Goal: Transaction & Acquisition: Purchase product/service

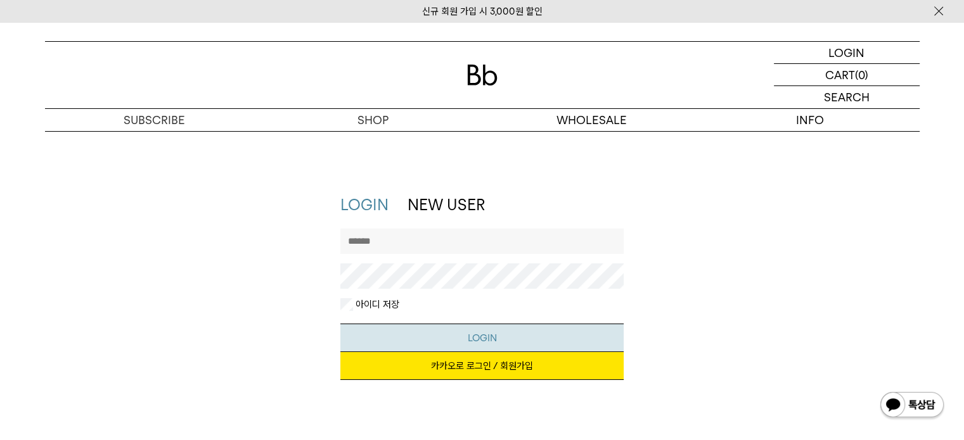
type input "**********"
click at [470, 348] on button "LOGIN" at bounding box center [481, 338] width 283 height 29
click at [469, 345] on button "LOGIN" at bounding box center [481, 338] width 283 height 29
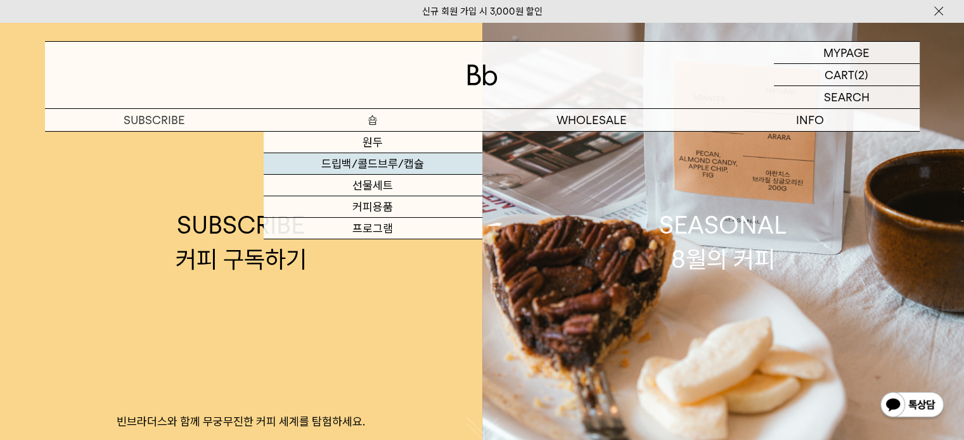
click at [373, 156] on link "드립백/콜드브루/캡슐" at bounding box center [373, 164] width 219 height 22
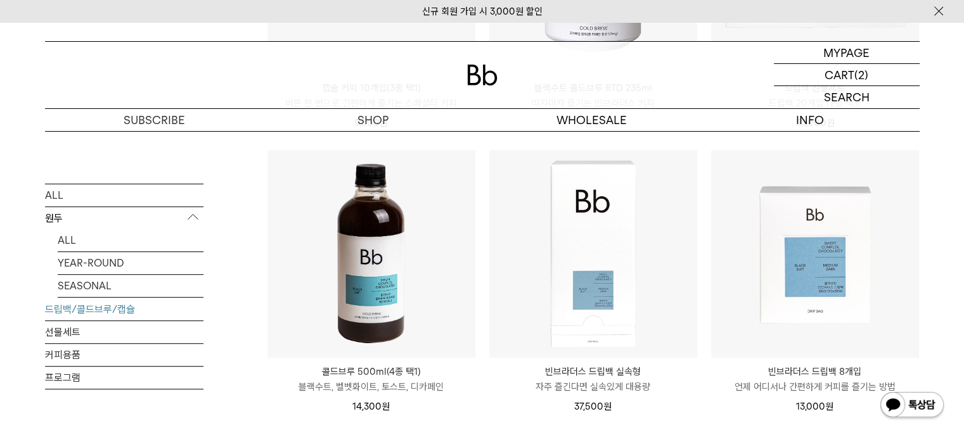
scroll to position [675, 0]
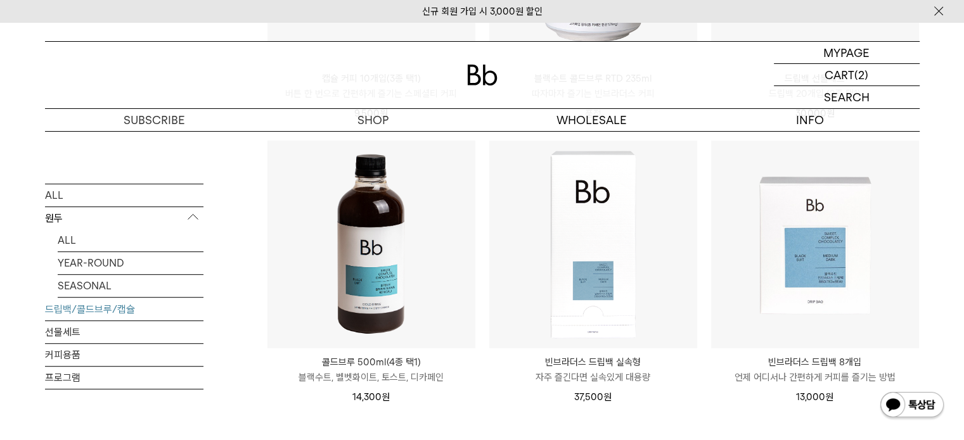
click at [376, 235] on img at bounding box center [371, 245] width 208 height 208
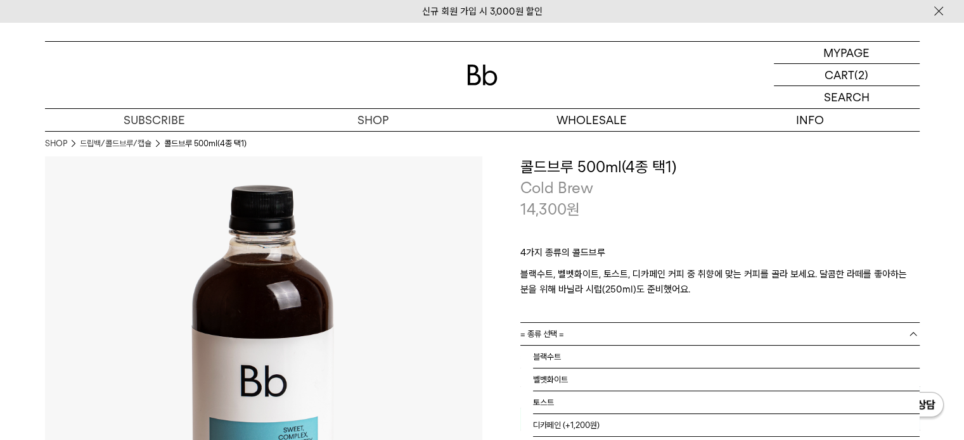
click at [540, 337] on span "= 종류 선택 =" at bounding box center [542, 334] width 44 height 22
click at [547, 358] on li "블랙수트" at bounding box center [726, 357] width 386 height 23
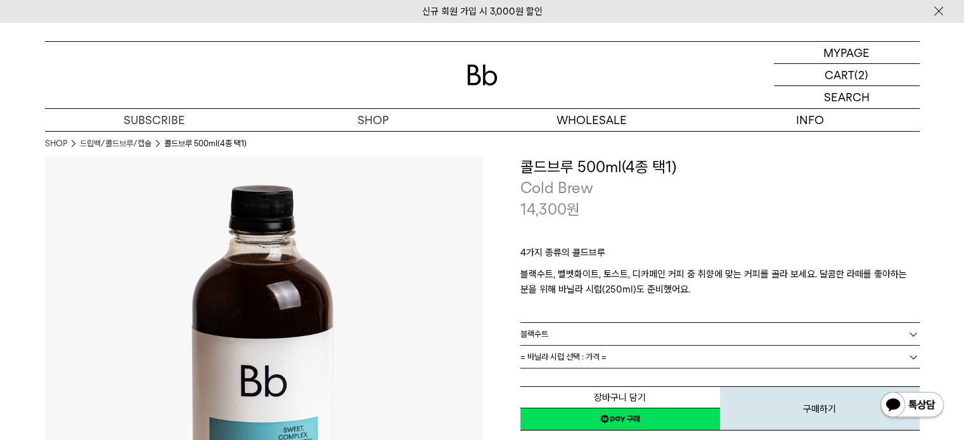
click at [547, 359] on span "= 바닐라 시럽 선택 : 가격 =" at bounding box center [563, 357] width 86 height 22
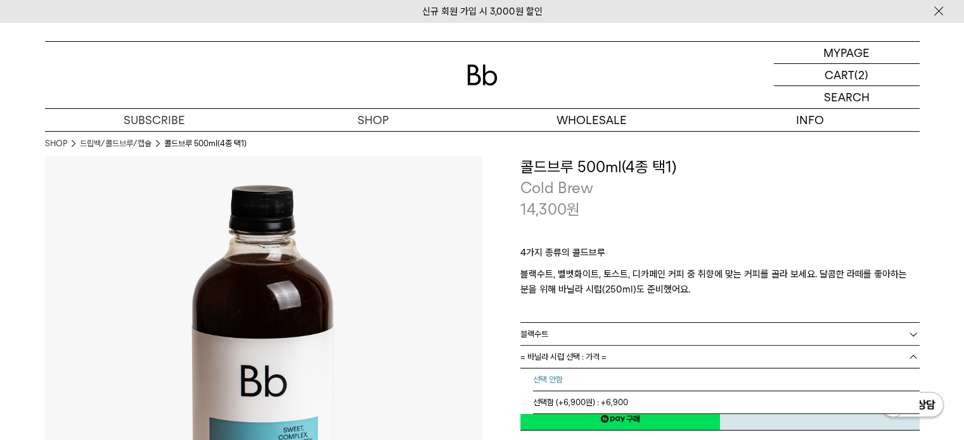
click at [549, 377] on li "선택 안함" at bounding box center [726, 380] width 386 height 23
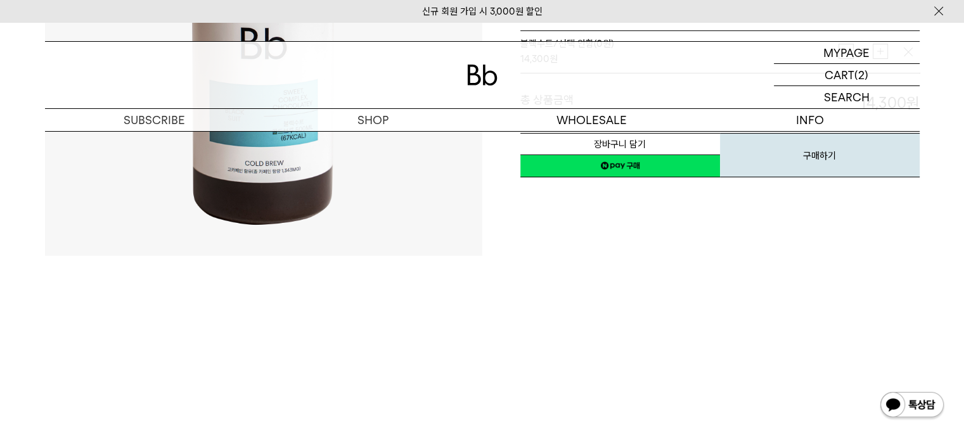
scroll to position [169, 0]
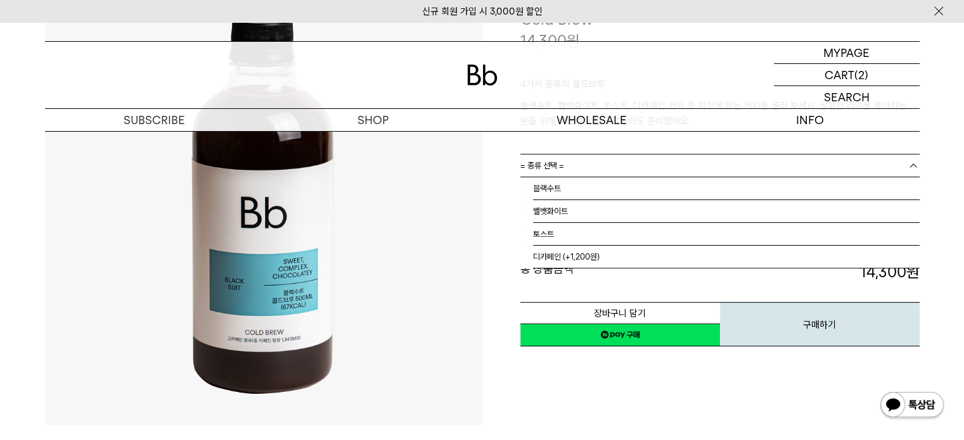
click at [560, 167] on span "= 종류 선택 =" at bounding box center [542, 166] width 44 height 22
click at [552, 217] on li "벨벳화이트" at bounding box center [726, 211] width 386 height 23
click at [551, 188] on span "= 바닐라 시럽 선택 : 가격 =" at bounding box center [563, 188] width 86 height 22
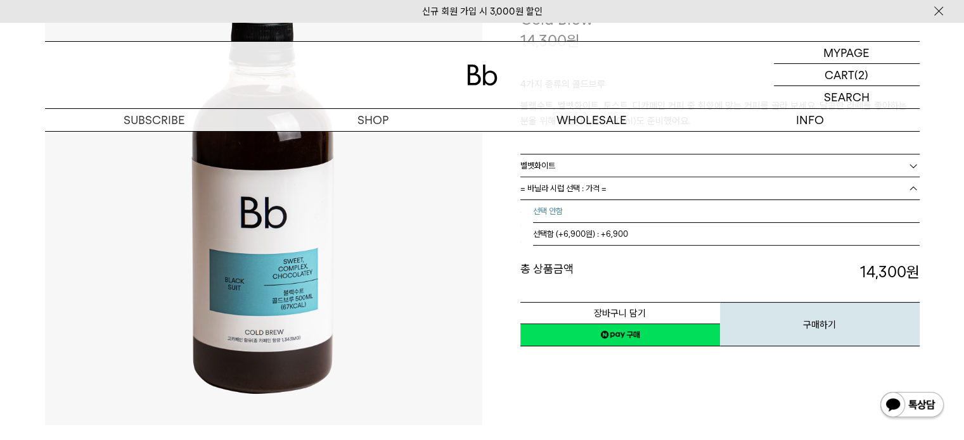
click at [552, 215] on li "선택 안함" at bounding box center [726, 211] width 386 height 23
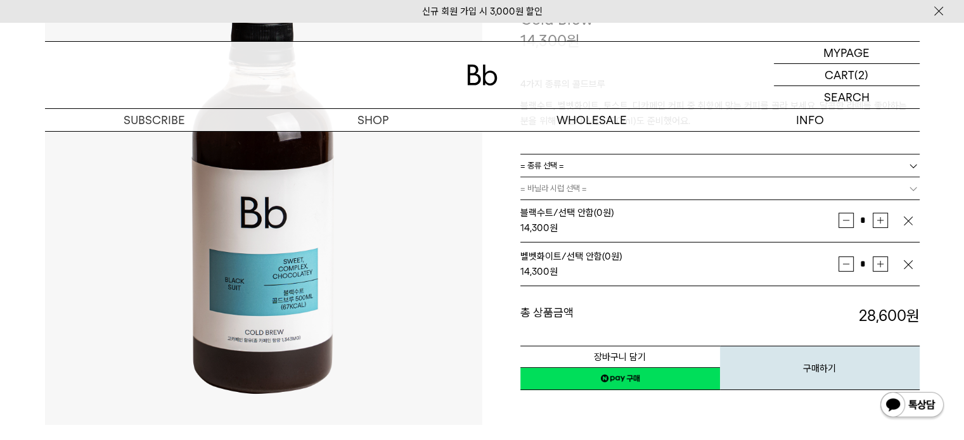
click at [616, 163] on link "= 종류 선택 =" at bounding box center [719, 166] width 399 height 22
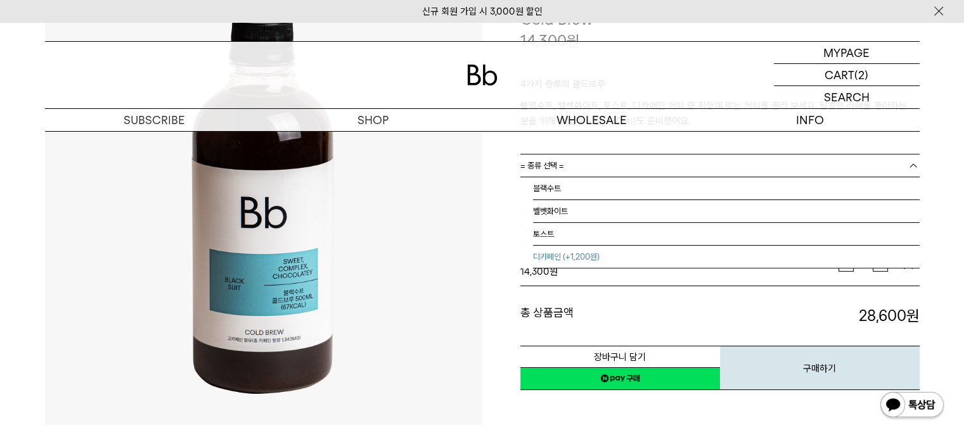
click at [583, 258] on li "디카페인 (+1,200원)" at bounding box center [726, 257] width 386 height 23
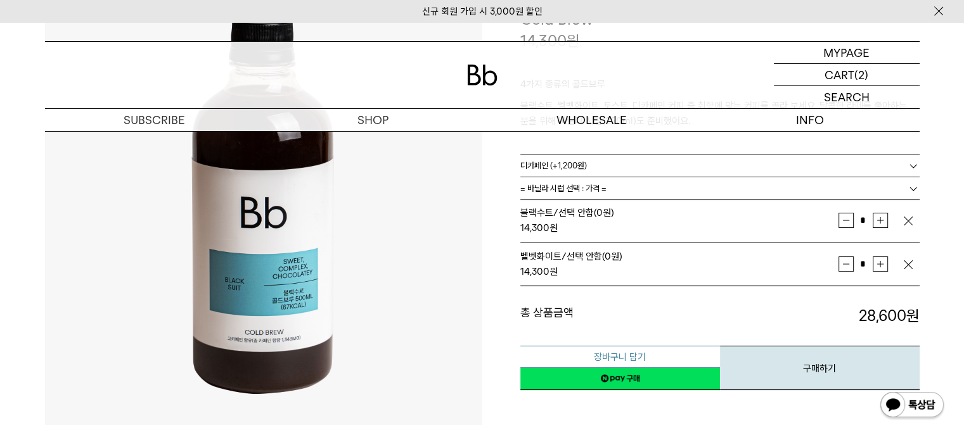
click at [648, 357] on button "장바구니 담기" at bounding box center [620, 357] width 200 height 22
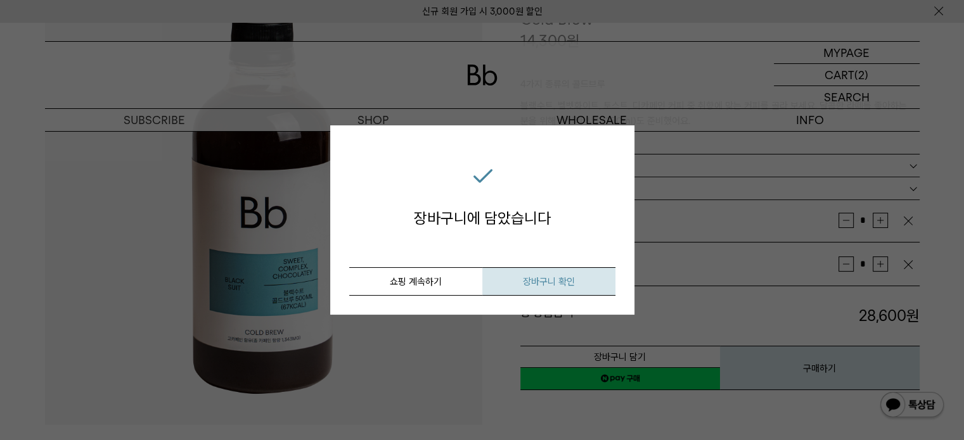
click at [505, 274] on button "장바구니 확인" at bounding box center [548, 281] width 133 height 29
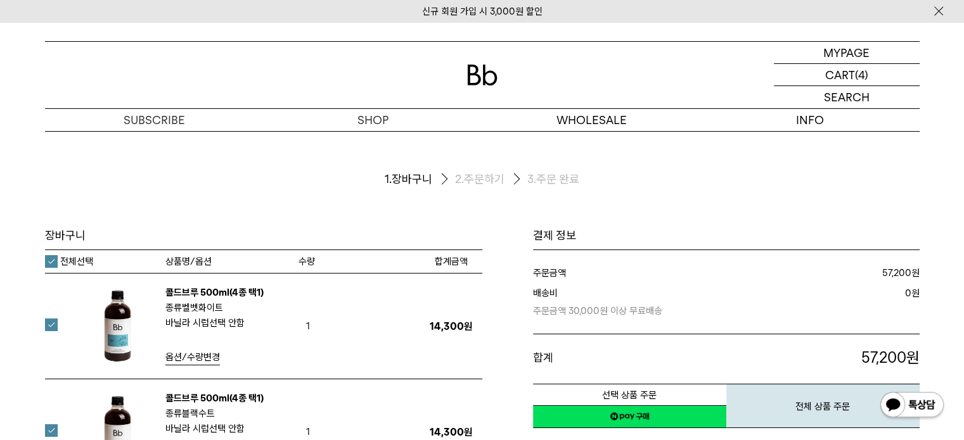
click at [47, 258] on label "전체선택" at bounding box center [69, 261] width 48 height 13
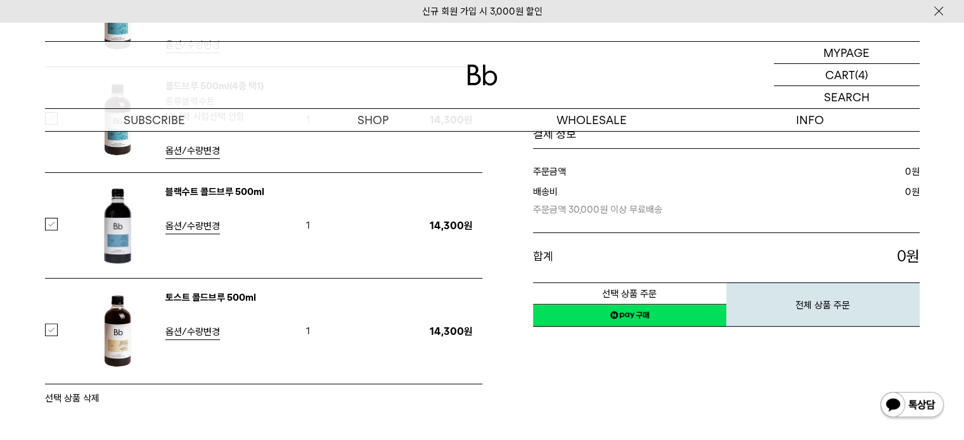
scroll to position [338, 0]
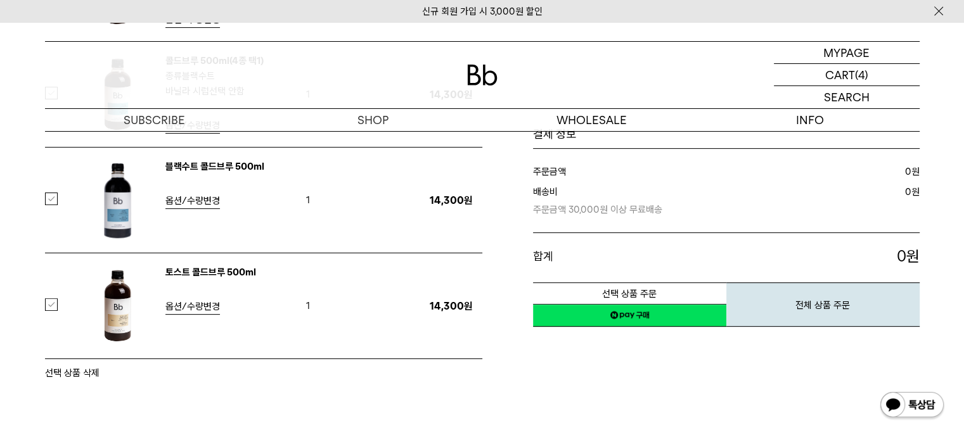
click at [53, 200] on label at bounding box center [59, 199] width 28 height 13
click at [79, 369] on button "선택 상품 삭제" at bounding box center [72, 373] width 54 height 15
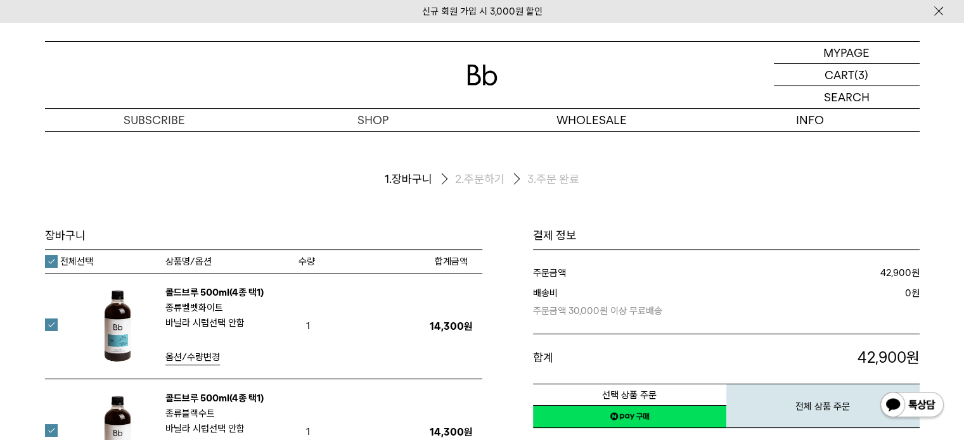
scroll to position [169, 0]
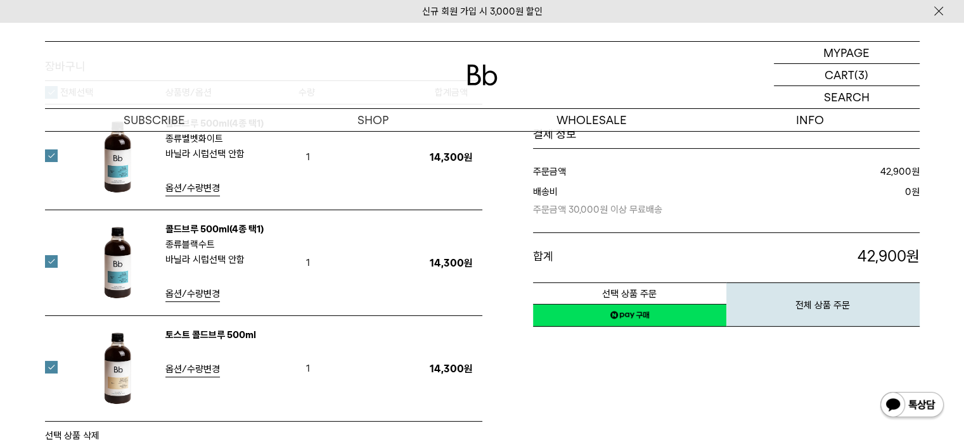
click at [49, 158] on label at bounding box center [59, 156] width 28 height 13
drag, startPoint x: 48, startPoint y: 367, endPoint x: 67, endPoint y: 398, distance: 35.9
click at [48, 367] on label at bounding box center [59, 367] width 28 height 13
drag, startPoint x: 76, startPoint y: 433, endPoint x: 543, endPoint y: 35, distance: 613.5
click at [76, 432] on button "선택 상품 삭제" at bounding box center [72, 435] width 54 height 15
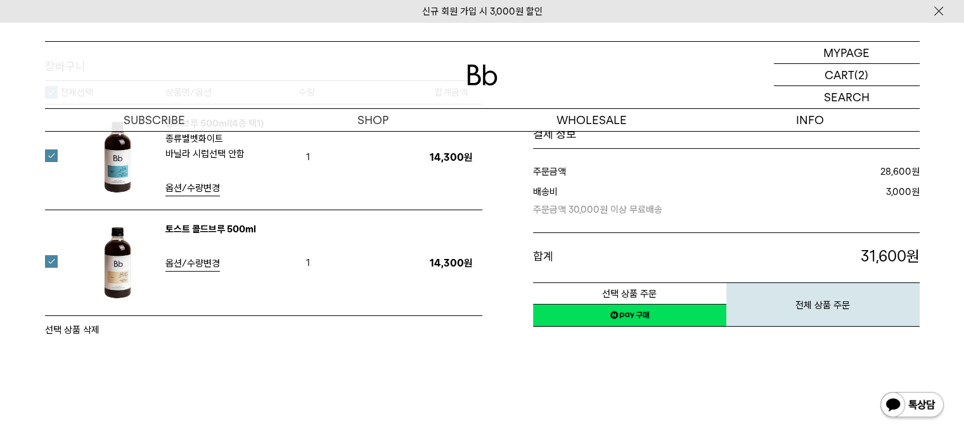
click at [186, 189] on span "옵션/수량변경" at bounding box center [192, 187] width 54 height 11
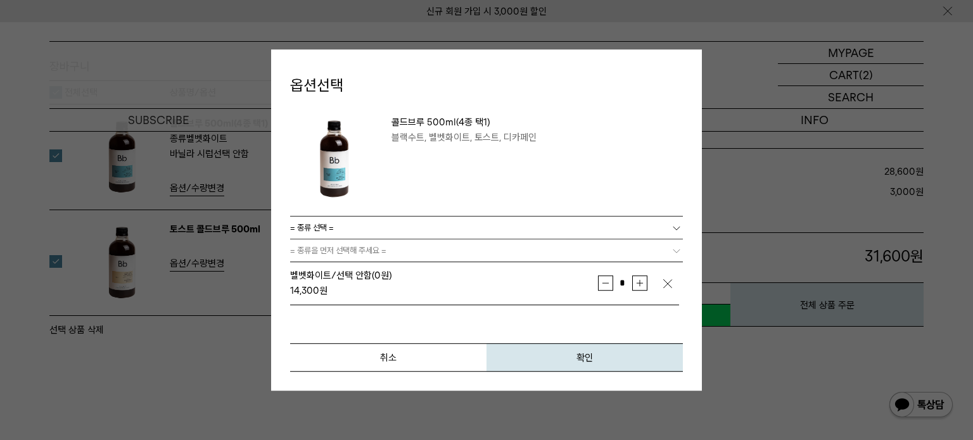
click at [341, 227] on link "= 종류 선택 =" at bounding box center [486, 228] width 393 height 22
click at [324, 250] on li "블랙수트" at bounding box center [493, 250] width 380 height 23
click at [639, 288] on button "증가" at bounding box center [639, 283] width 15 height 15
type input "*"
click at [587, 359] on span "확인" at bounding box center [585, 357] width 16 height 11
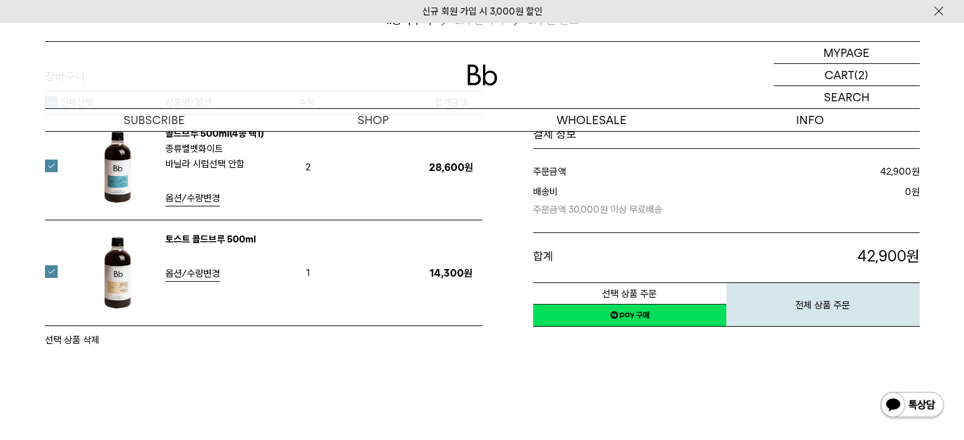
scroll to position [169, 0]
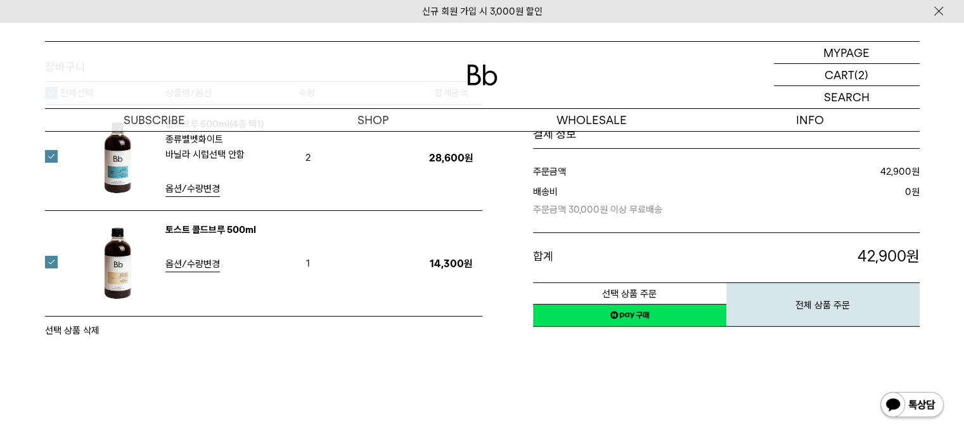
click at [203, 267] on span "옵션/수량변경" at bounding box center [192, 264] width 54 height 11
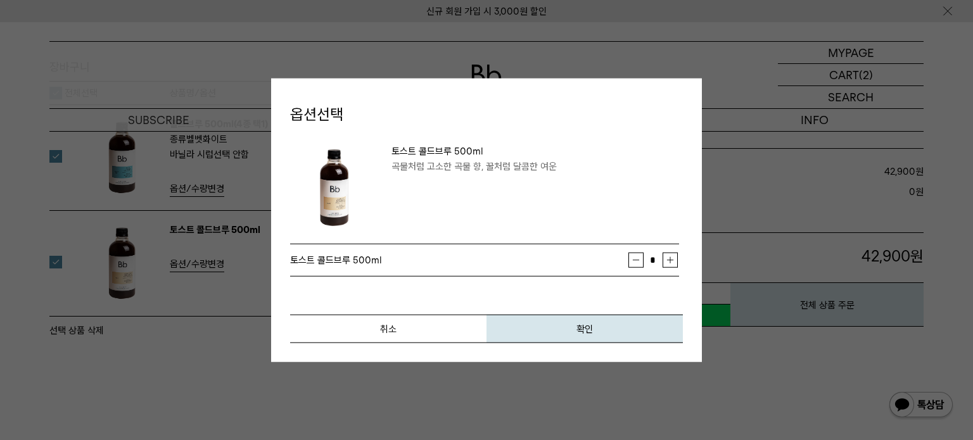
click at [434, 324] on button "취소" at bounding box center [388, 329] width 196 height 29
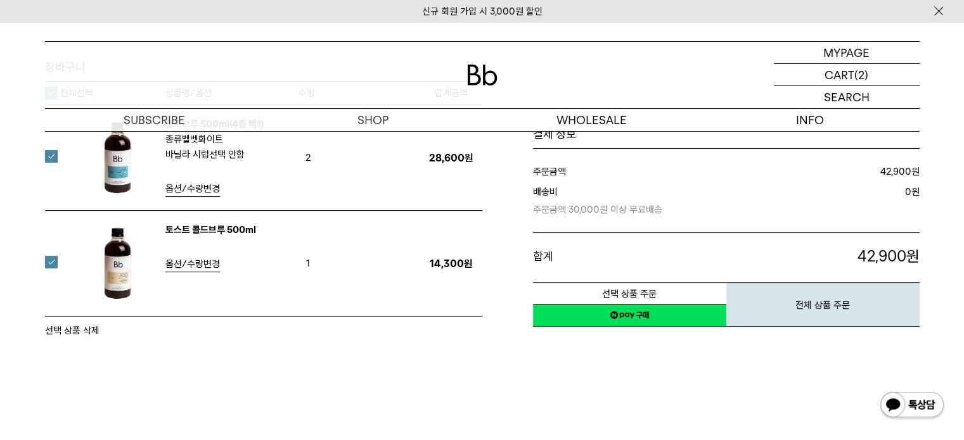
click at [205, 187] on span "옵션/수량변경" at bounding box center [192, 188] width 54 height 11
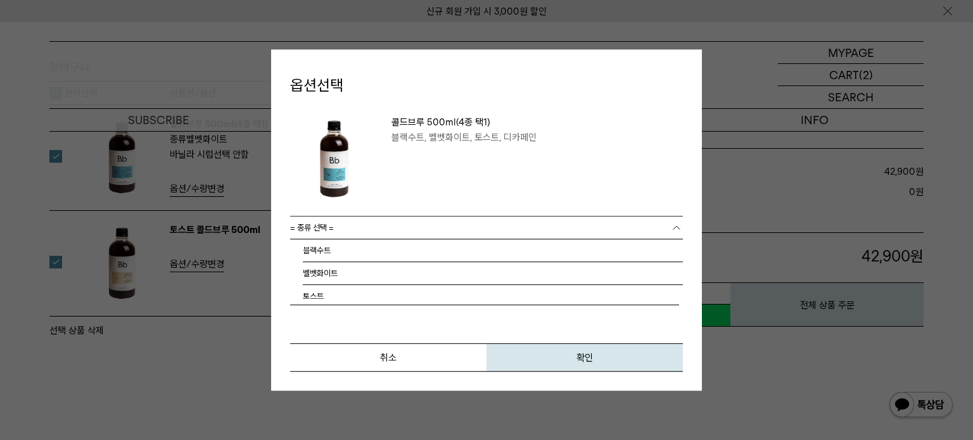
click at [371, 229] on link "= 종류 선택 =" at bounding box center [486, 228] width 393 height 22
click at [323, 247] on li "블랙수트" at bounding box center [493, 250] width 380 height 23
click at [335, 255] on span "= 바닐라 시럽 선택 : 가격 =" at bounding box center [333, 250] width 86 height 19
click at [338, 273] on li "선택 안함" at bounding box center [493, 273] width 380 height 23
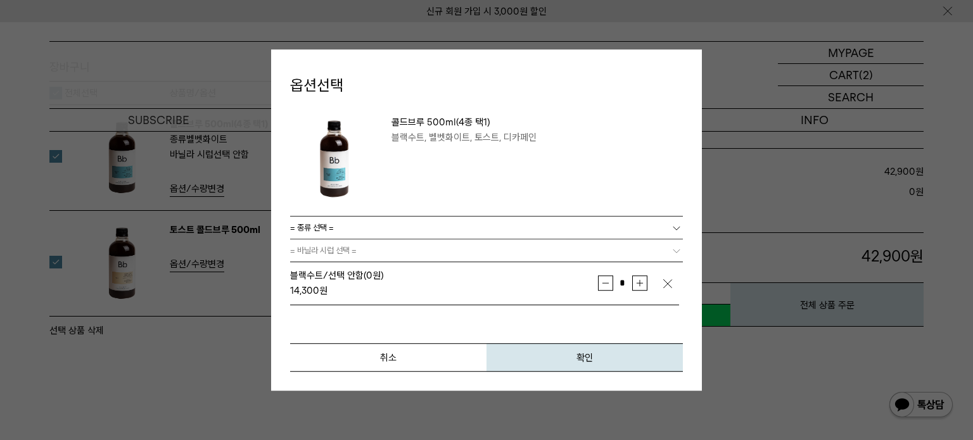
click at [637, 283] on button "증가" at bounding box center [639, 283] width 15 height 15
type input "*"
click at [357, 229] on link "= 종류 선택 =" at bounding box center [486, 228] width 393 height 22
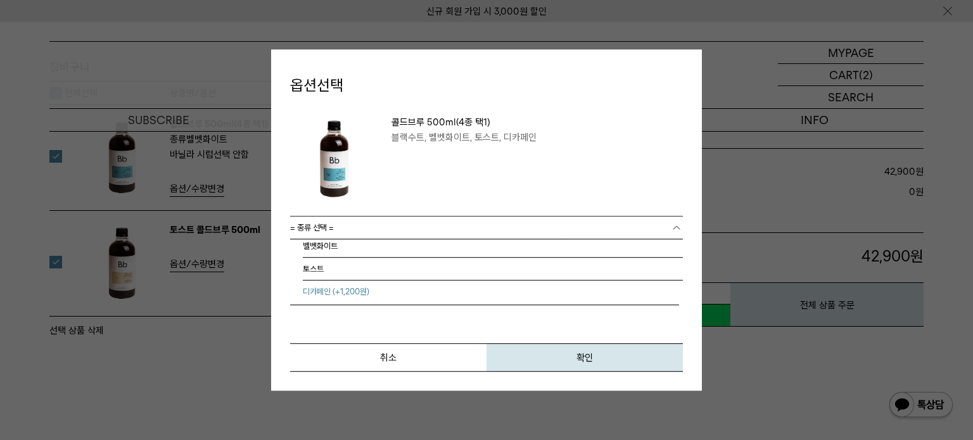
click at [340, 291] on li "디카페인 (+1,200원)" at bounding box center [493, 292] width 380 height 23
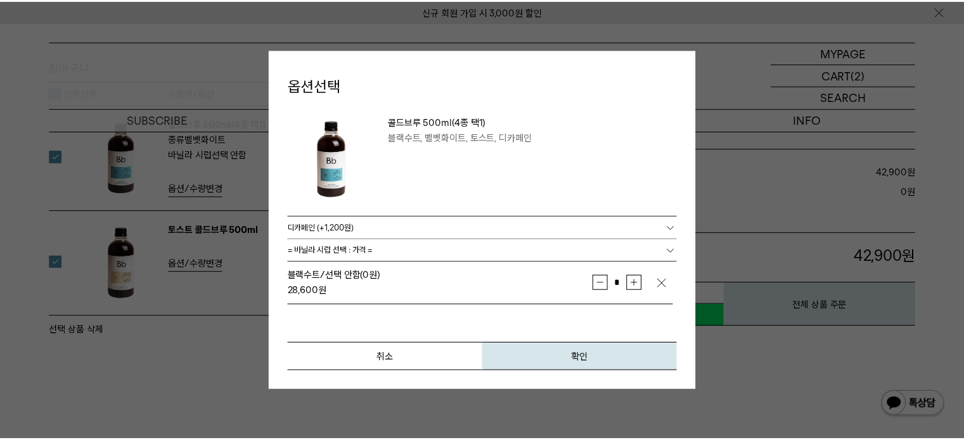
scroll to position [0, 0]
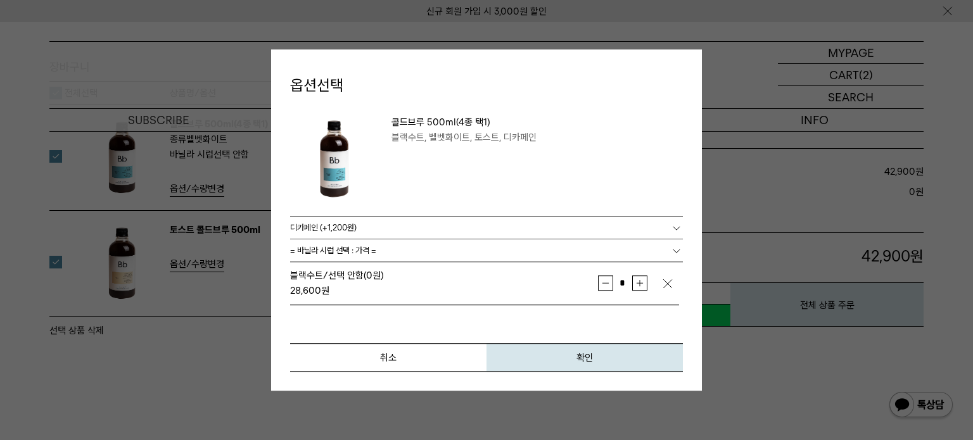
click at [374, 252] on span "= 바닐라 시럽 선택 : 가격 =" at bounding box center [333, 250] width 86 height 19
click at [354, 273] on li "선택 안함 : +1,200" at bounding box center [493, 273] width 380 height 23
click at [560, 361] on button "확인" at bounding box center [585, 357] width 196 height 29
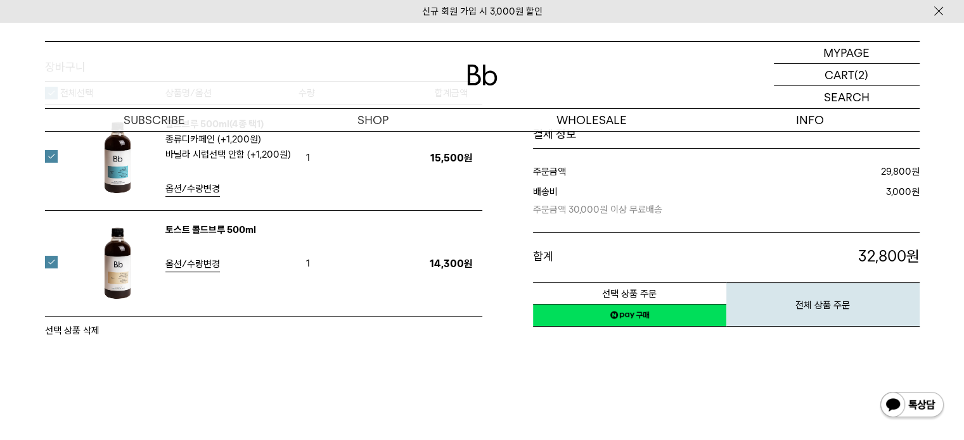
click at [51, 154] on label at bounding box center [59, 156] width 28 height 13
click at [77, 329] on button "선택 상품 삭제" at bounding box center [72, 330] width 54 height 15
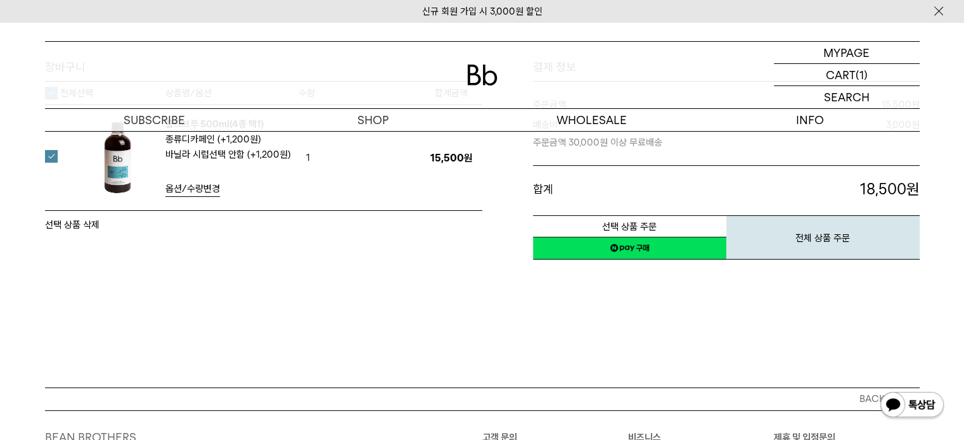
drag, startPoint x: 0, startPoint y: 0, endPoint x: 112, endPoint y: 174, distance: 206.7
click at [112, 174] on img at bounding box center [118, 158] width 82 height 82
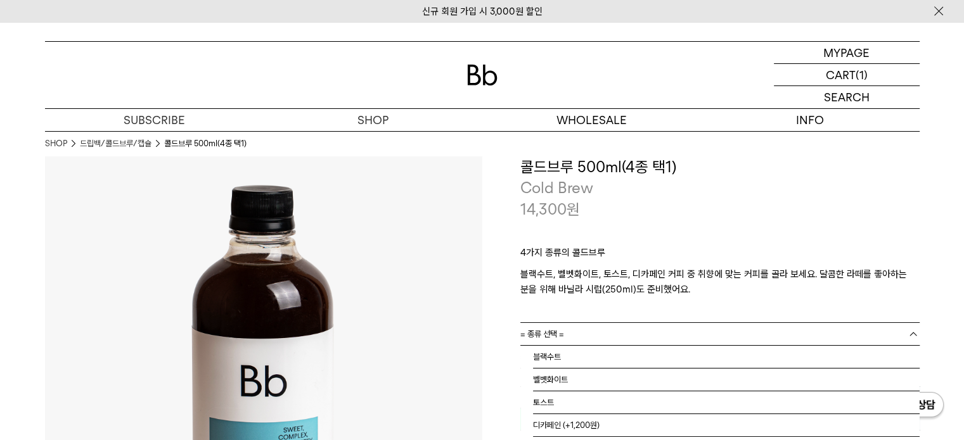
click at [573, 334] on link "= 종류 선택 =" at bounding box center [719, 334] width 399 height 22
click at [566, 349] on li "블랙수트" at bounding box center [726, 357] width 386 height 23
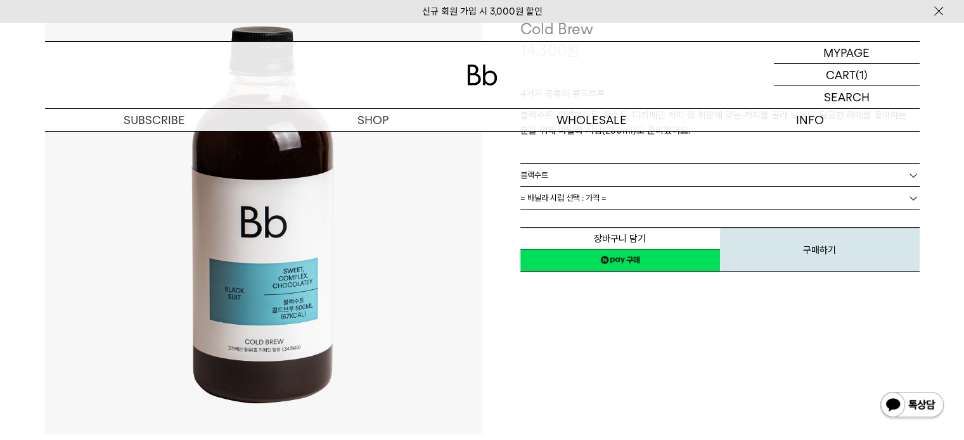
scroll to position [169, 0]
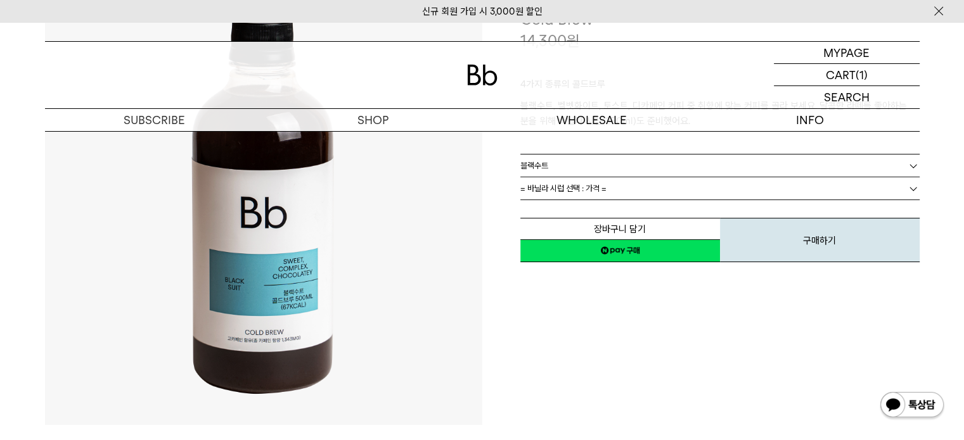
click at [623, 189] on link "= 바닐라 시럽 선택 : 가격 =" at bounding box center [719, 188] width 399 height 22
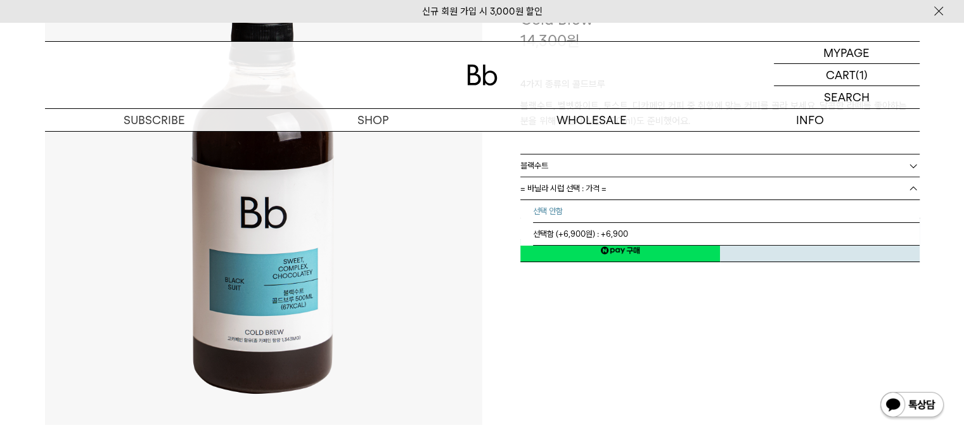
click at [601, 215] on li "선택 안함" at bounding box center [726, 211] width 386 height 23
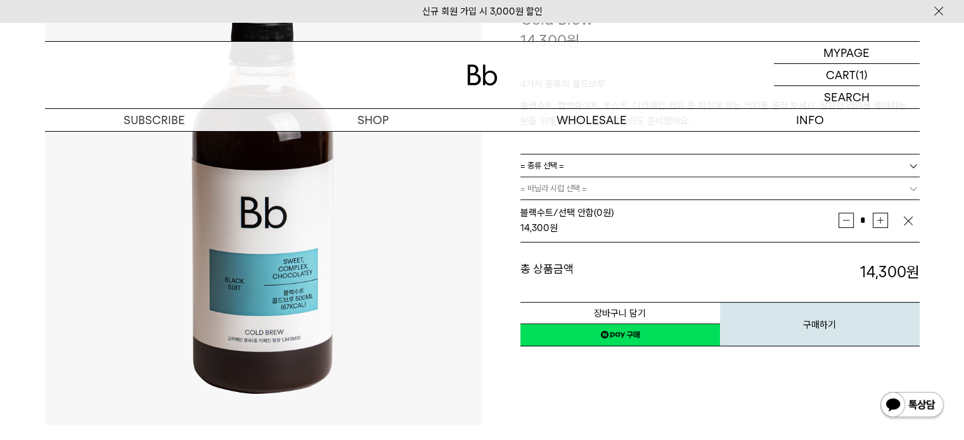
click at [884, 220] on button "증가" at bounding box center [879, 220] width 15 height 15
type input "*"
click at [641, 309] on button "장바구니 담기" at bounding box center [620, 313] width 200 height 22
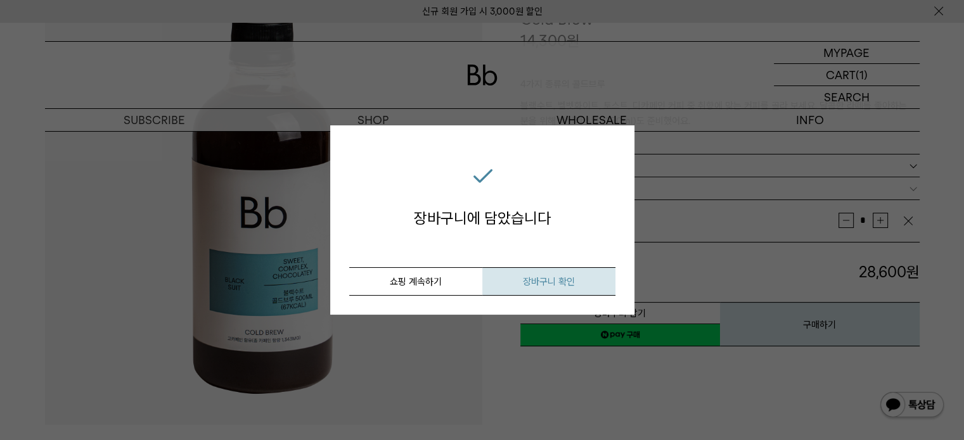
click at [520, 278] on button "장바구니 확인" at bounding box center [548, 281] width 133 height 29
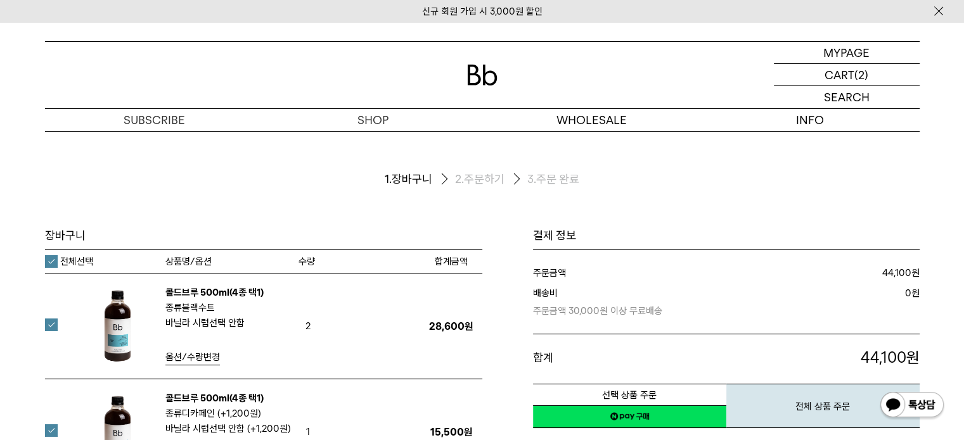
scroll to position [169, 0]
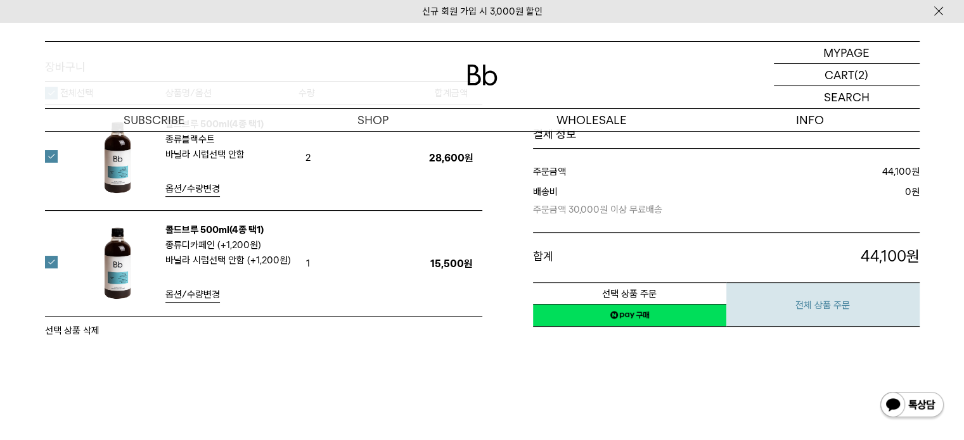
click at [814, 308] on button "전체 상품 주문" at bounding box center [822, 305] width 193 height 44
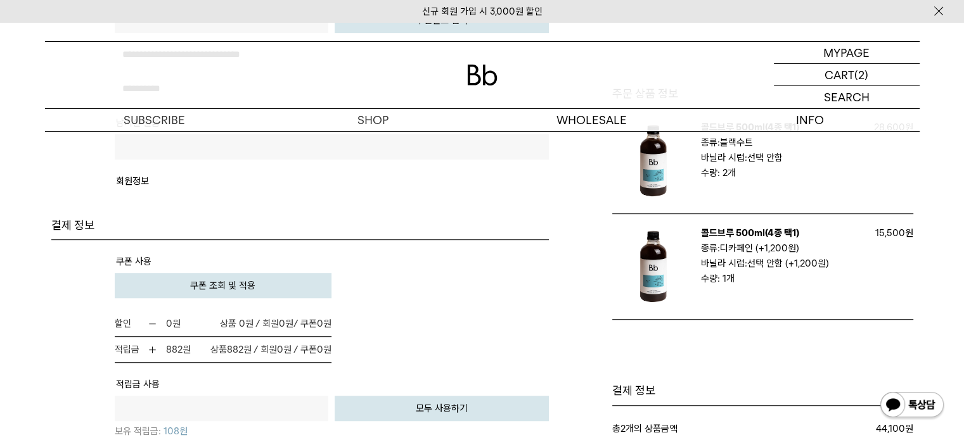
scroll to position [675, 0]
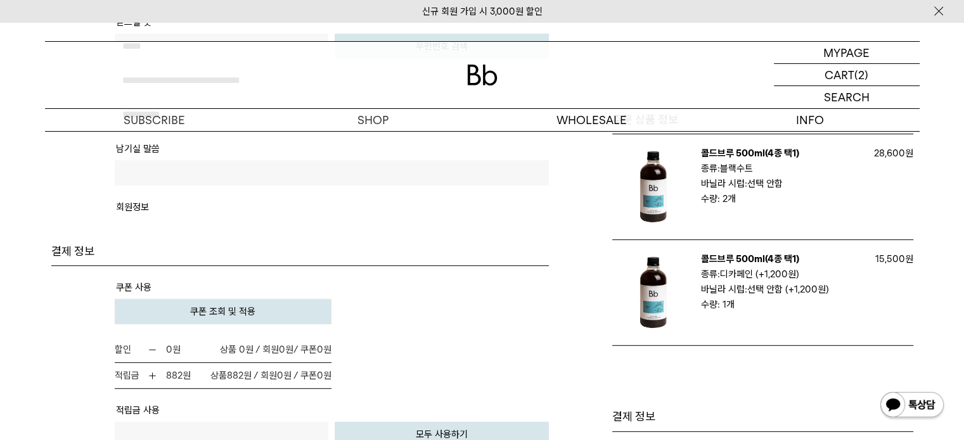
click at [227, 299] on button "쿠폰 조회 및 적용" at bounding box center [223, 311] width 217 height 25
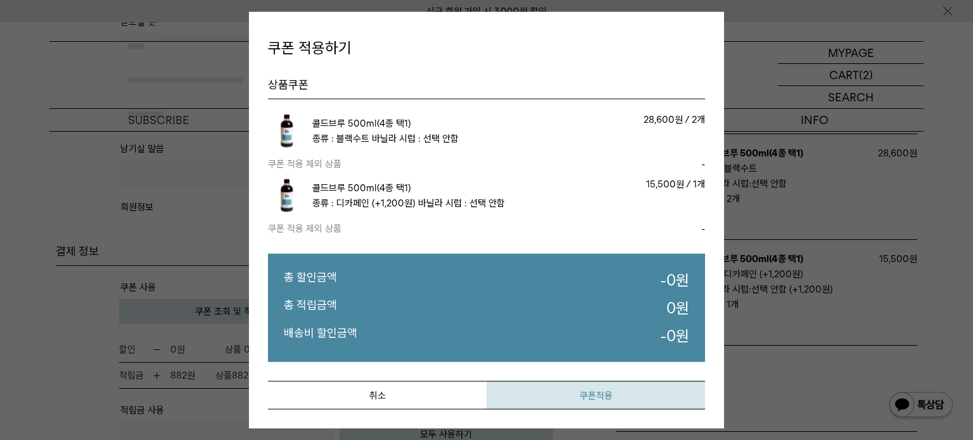
click at [555, 397] on button "쿠폰적용" at bounding box center [596, 395] width 219 height 29
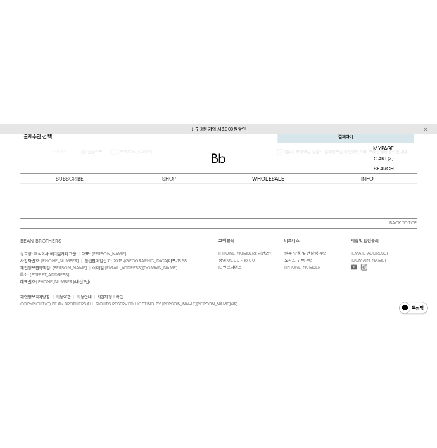
scroll to position [1238, 0]
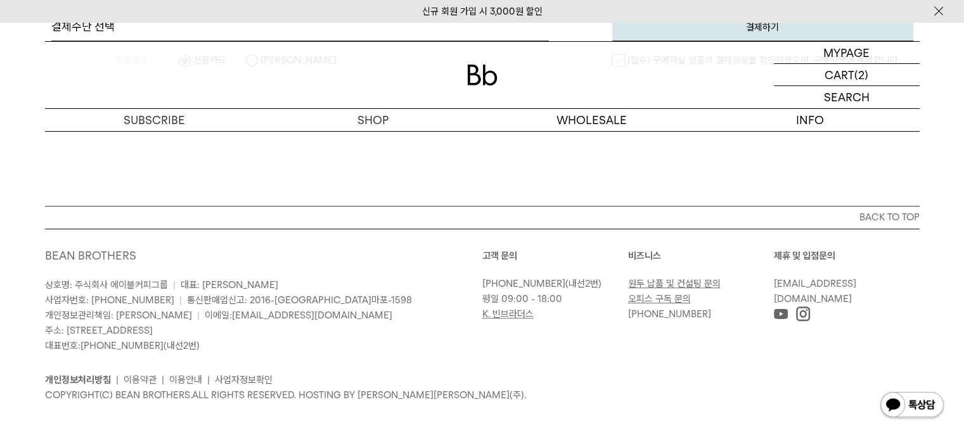
drag, startPoint x: 449, startPoint y: 290, endPoint x: 364, endPoint y: 316, distance: 88.2
click at [364, 316] on p "상호명: 주식회사 에이블커피그룹 | 대표: [PERSON_NAME] 사업자번호: [PHONE_NUMBER] | 통신판매업신고: 2016-[GE…" at bounding box center [263, 316] width 437 height 76
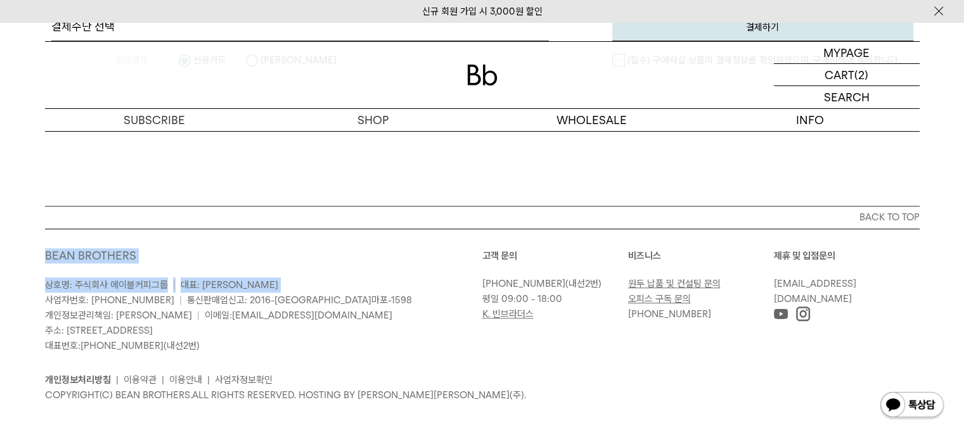
drag, startPoint x: 43, startPoint y: 250, endPoint x: 46, endPoint y: 297, distance: 46.4
click at [46, 297] on div "BACK TO TOP BEAN BROTHERS 상호명: 주식회사 에이블커피그룹 | 대표: [PERSON_NAME] 사업자번호: [PHONE_N…" at bounding box center [482, 314] width 912 height 216
click at [357, 278] on p "상호명: 주식회사 에이블커피그룹 | 대표: [PERSON_NAME] 사업자번호: [PHONE_NUMBER] | 통신판매업신고: 2016-[GE…" at bounding box center [263, 316] width 437 height 76
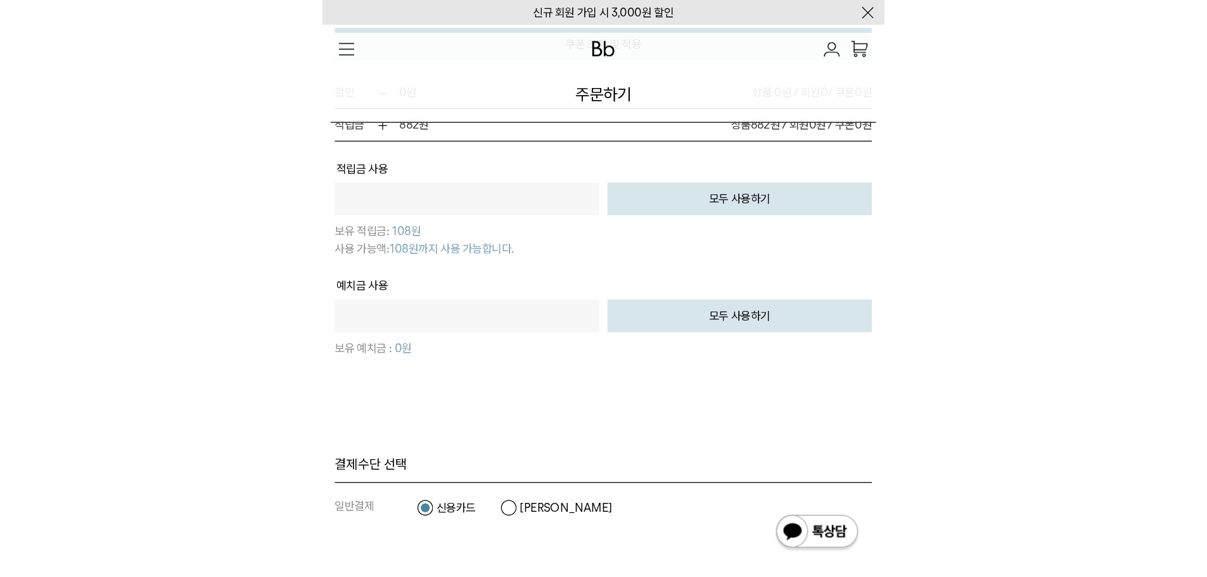
scroll to position [1108, 0]
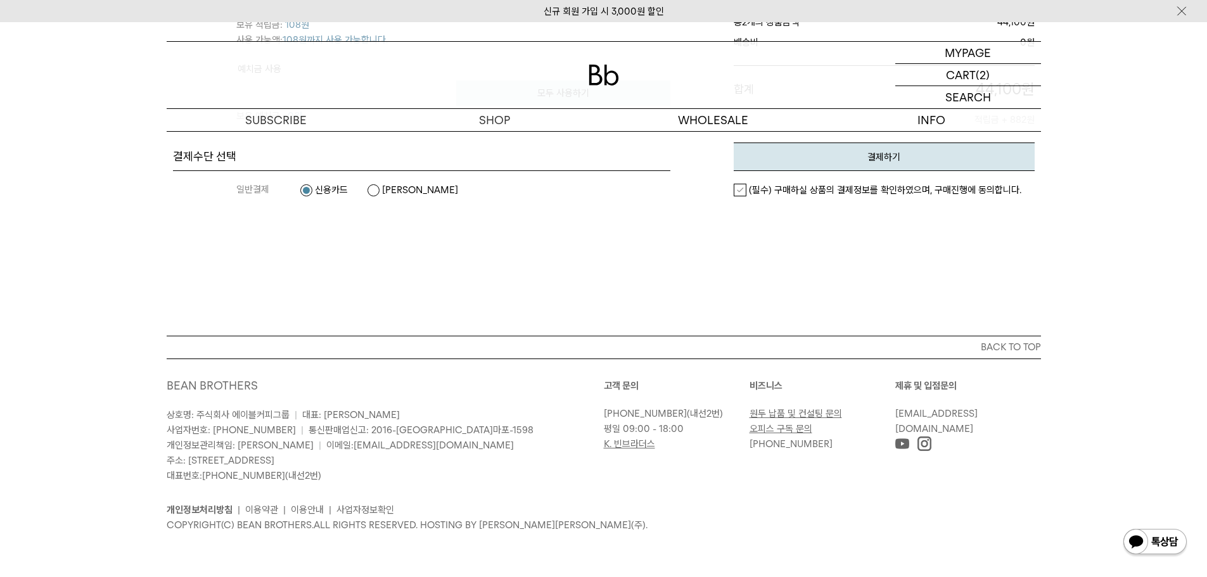
click at [177, 176] on div "일반결제 신용카드 카카오페이" at bounding box center [421, 190] width 497 height 38
